Goal: Information Seeking & Learning: Learn about a topic

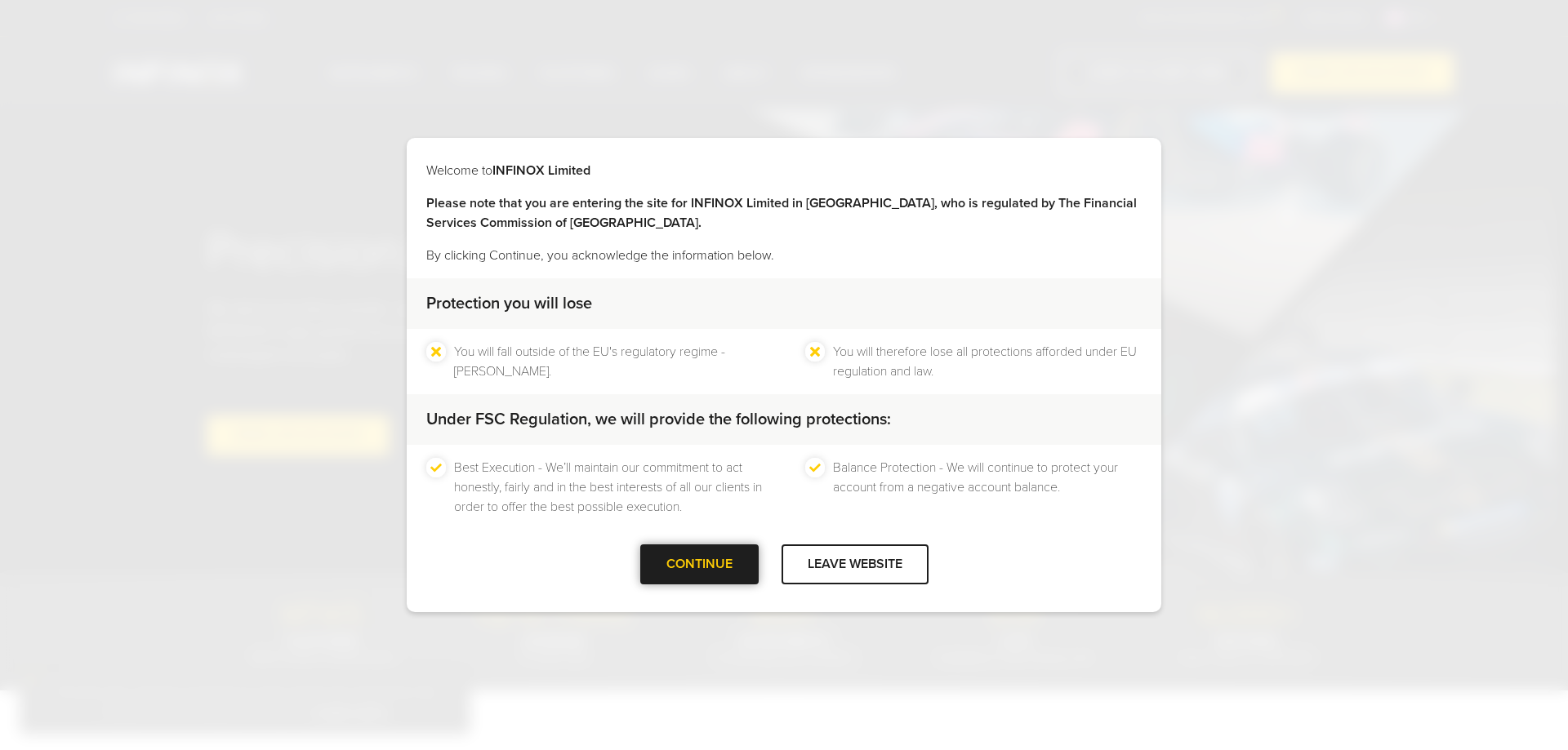
click at [722, 567] on div "CONTINUE" at bounding box center [699, 564] width 119 height 40
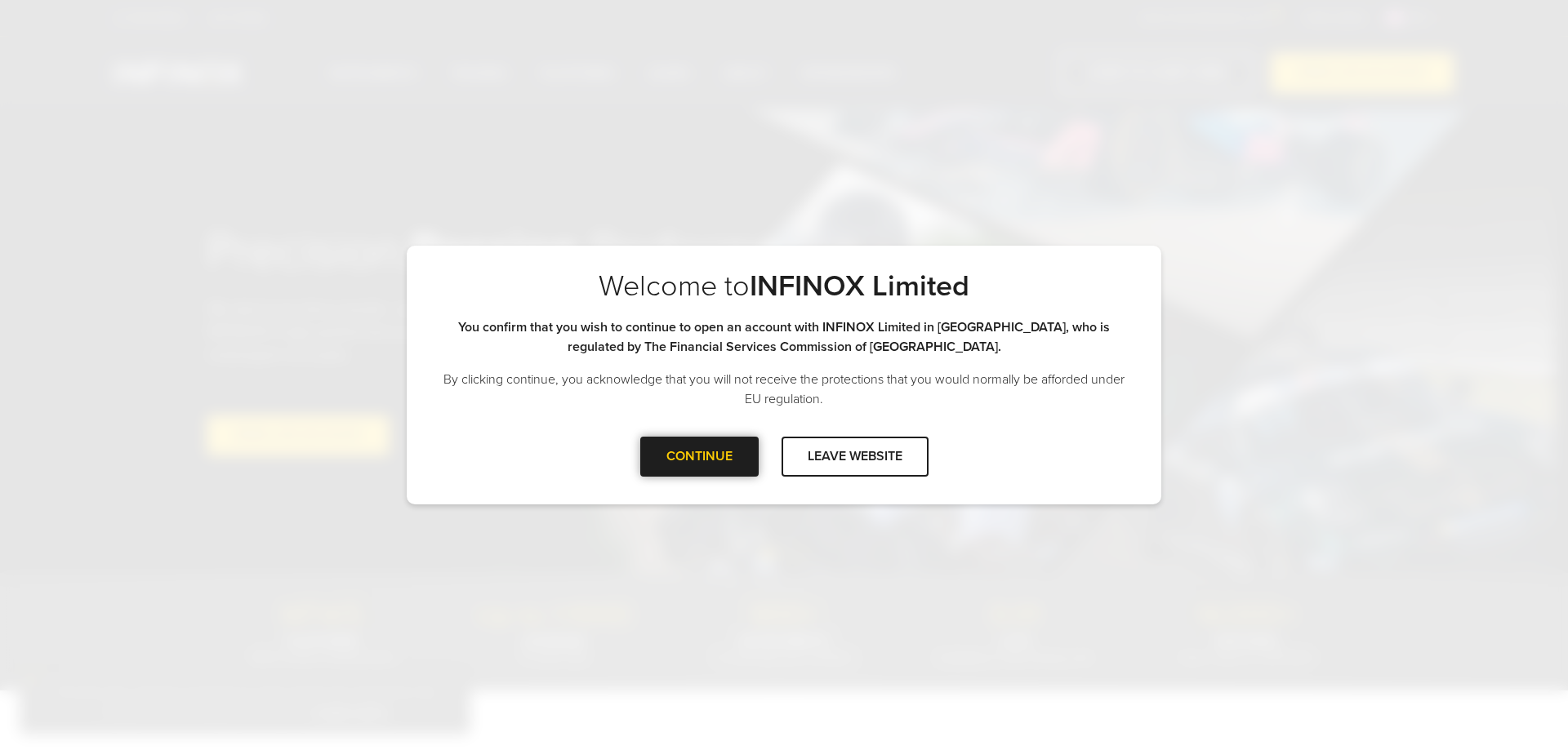
click at [699, 456] on div at bounding box center [699, 456] width 0 height 0
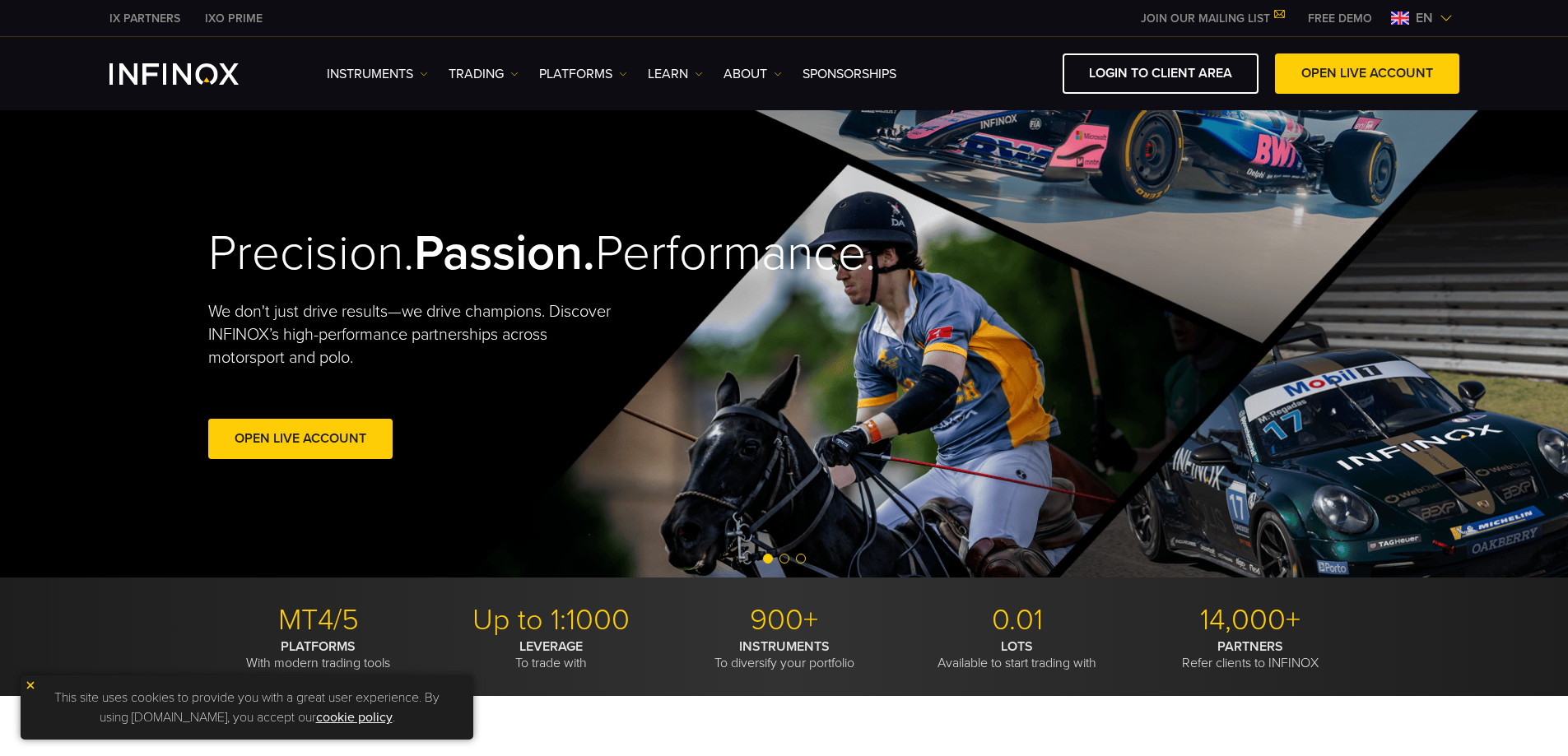
click at [1421, 18] on span "en" at bounding box center [1424, 18] width 31 height 20
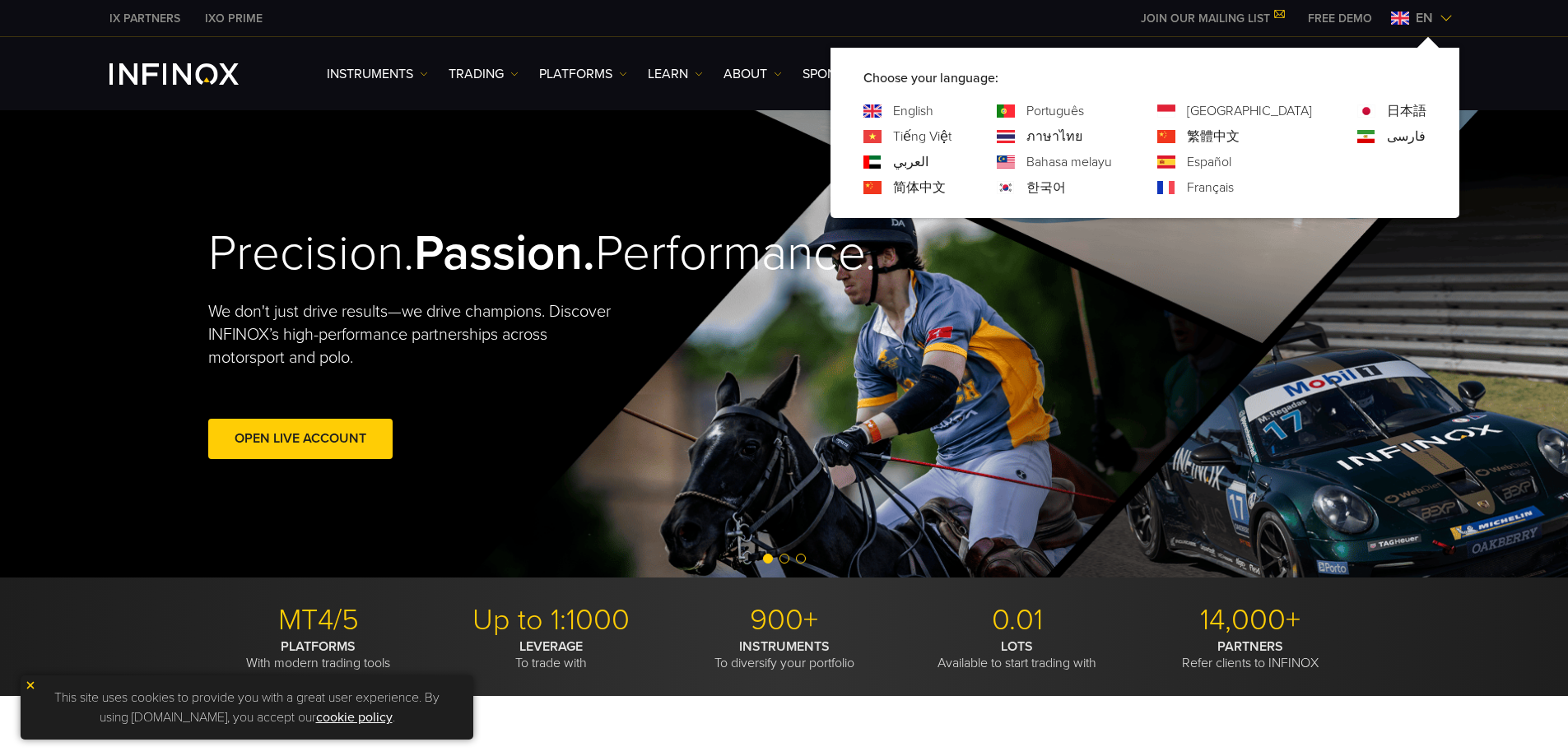
click at [142, 149] on video at bounding box center [784, 344] width 1568 height 467
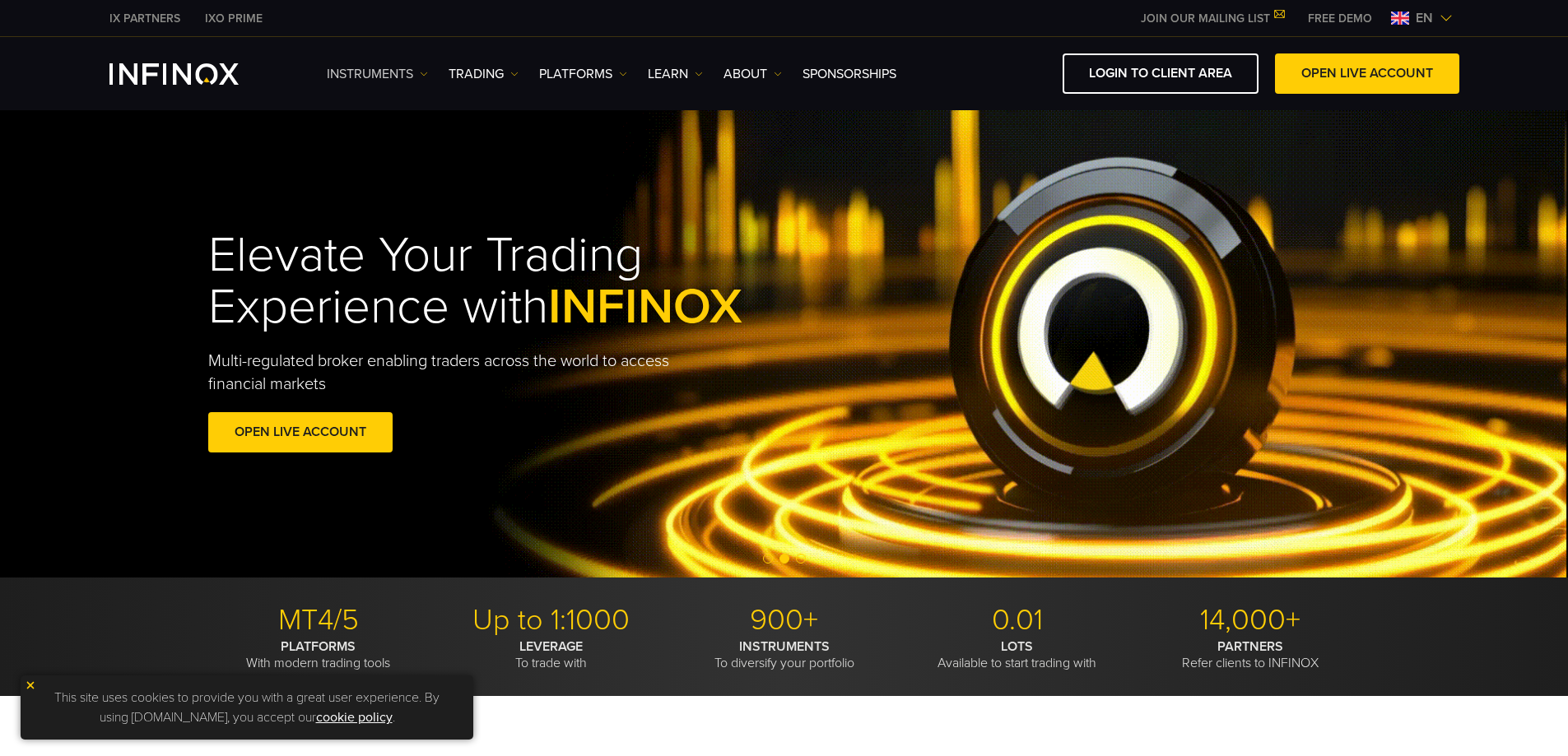
click at [382, 71] on link "Instruments" at bounding box center [377, 74] width 101 height 20
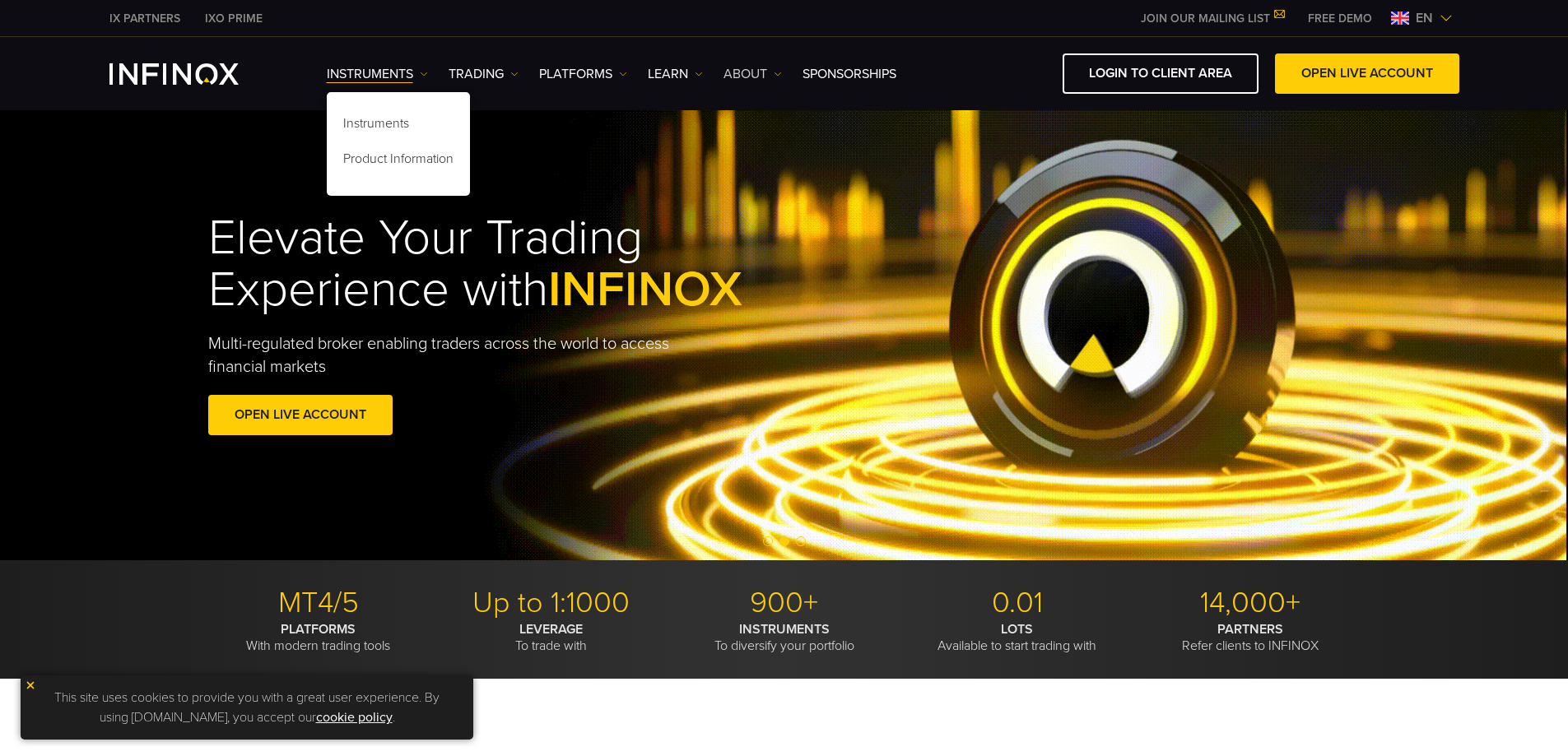
click at [768, 72] on link "ABOUT" at bounding box center [752, 74] width 59 height 20
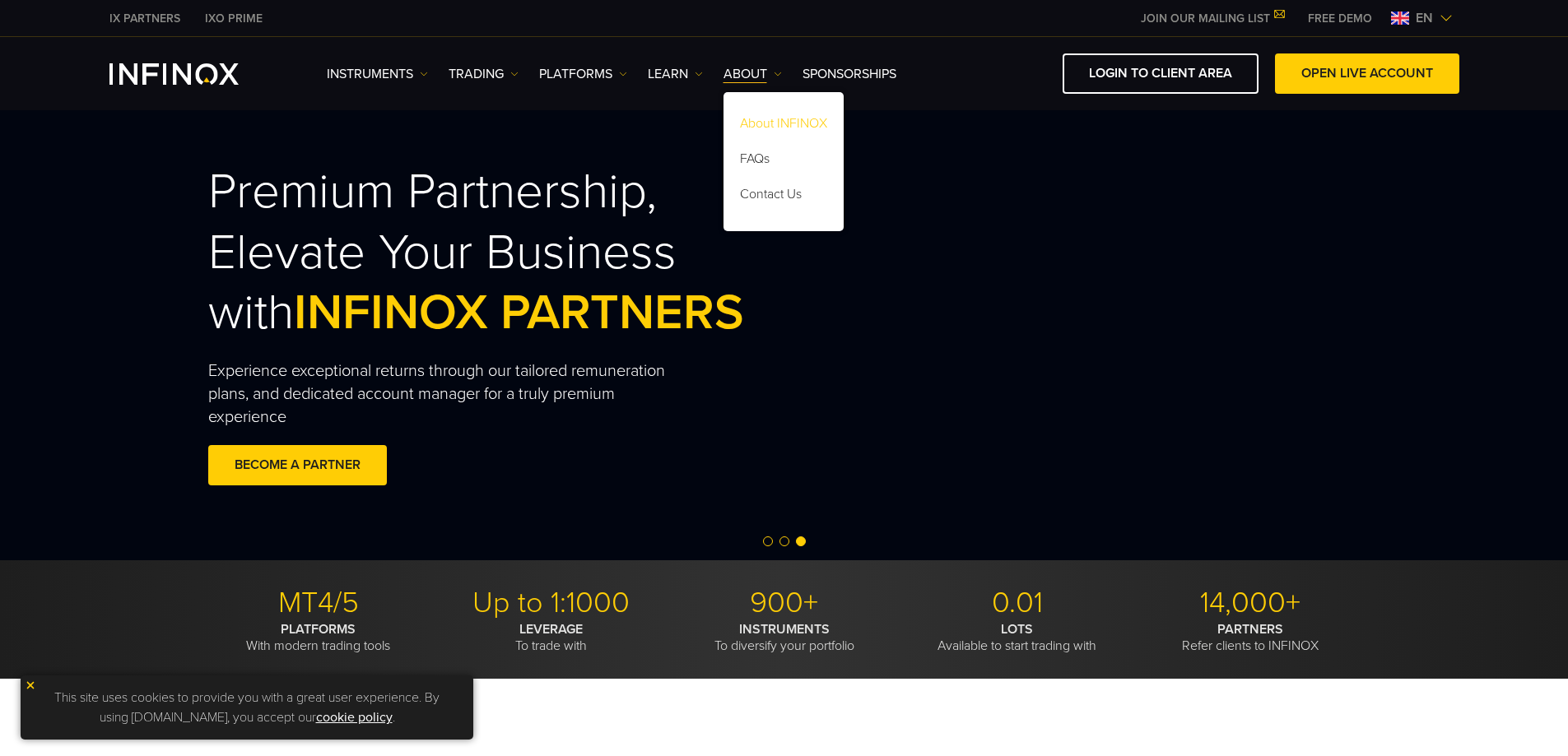
click at [774, 128] on link "About INFINOX" at bounding box center [783, 126] width 120 height 35
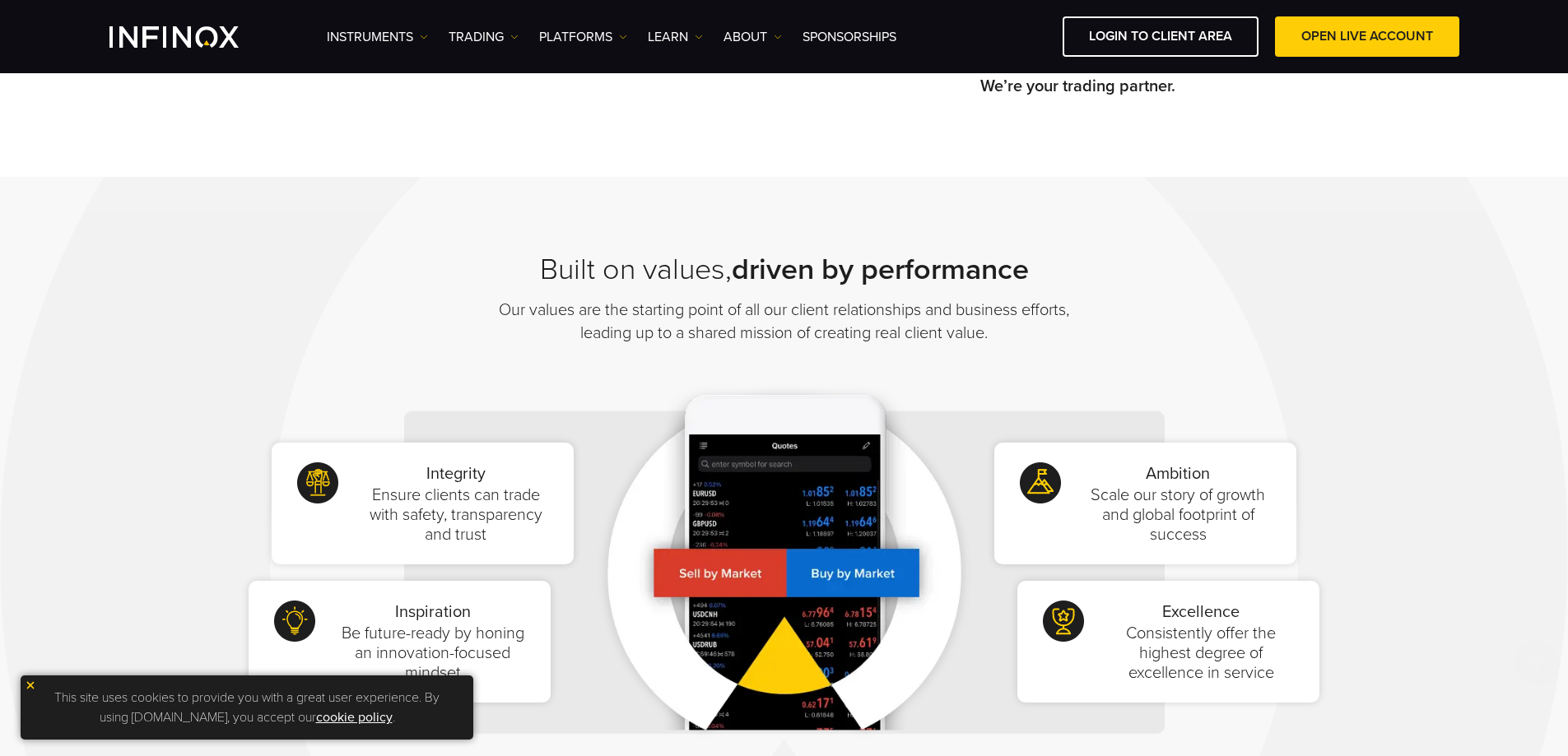
scroll to position [987, 0]
